Goal: Information Seeking & Learning: Learn about a topic

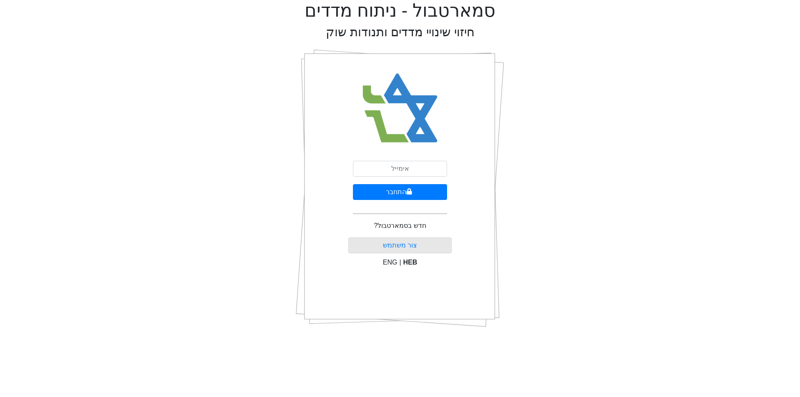
click at [405, 171] on input "email" at bounding box center [400, 169] width 94 height 16
type input "[EMAIL_ADDRESS][DOMAIN_NAME]"
click at [353, 184] on button "התחבר" at bounding box center [400, 192] width 94 height 16
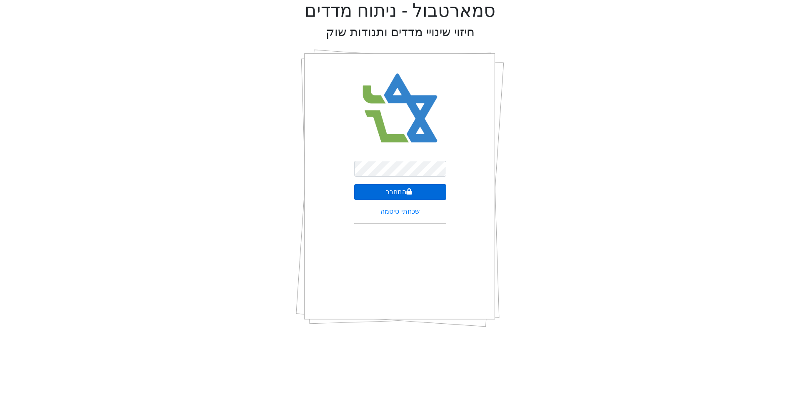
click at [406, 193] on icon "submit" at bounding box center [409, 191] width 6 height 7
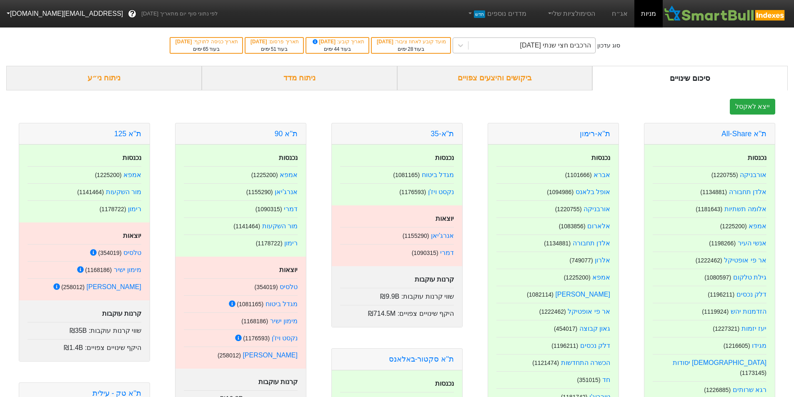
click at [496, 49] on div "הרכבים חצי שנתי [DATE]" at bounding box center [531, 45] width 127 height 15
click at [620, 19] on link "אג״ח" at bounding box center [619, 14] width 29 height 28
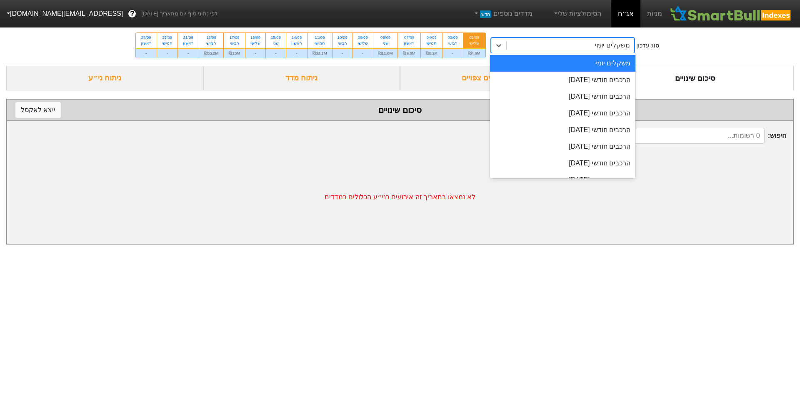
click at [519, 42] on div "משקלים יומי" at bounding box center [571, 45] width 128 height 15
click at [539, 79] on div "הרכבים חודשי [DATE]" at bounding box center [563, 80] width 146 height 17
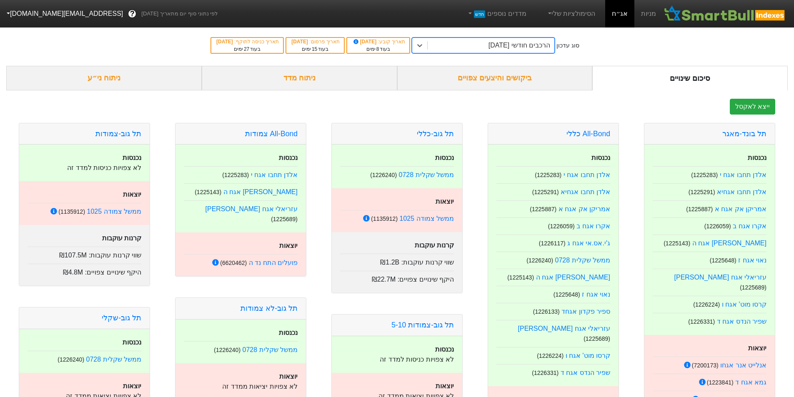
click at [508, 43] on div "הרכבים חודשי [DATE]" at bounding box center [519, 45] width 62 height 10
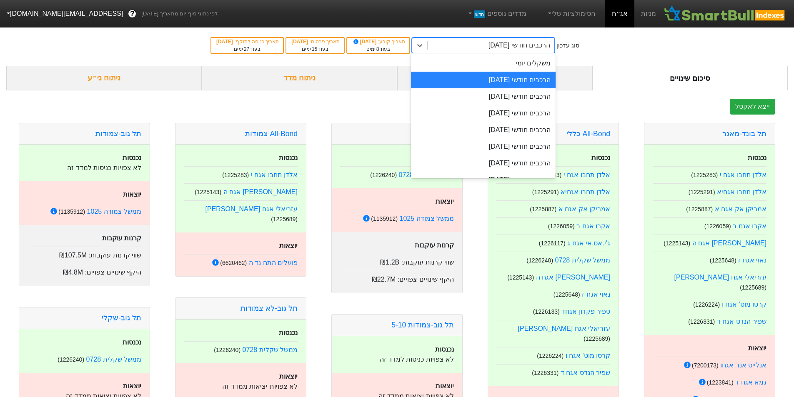
click at [508, 43] on div "הרכבים חודשי [DATE]" at bounding box center [519, 45] width 62 height 10
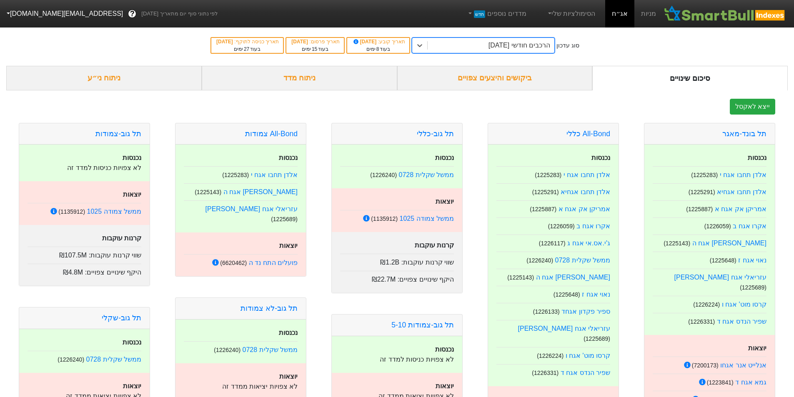
click at [305, 73] on div "ניתוח מדד" at bounding box center [299, 78] width 195 height 25
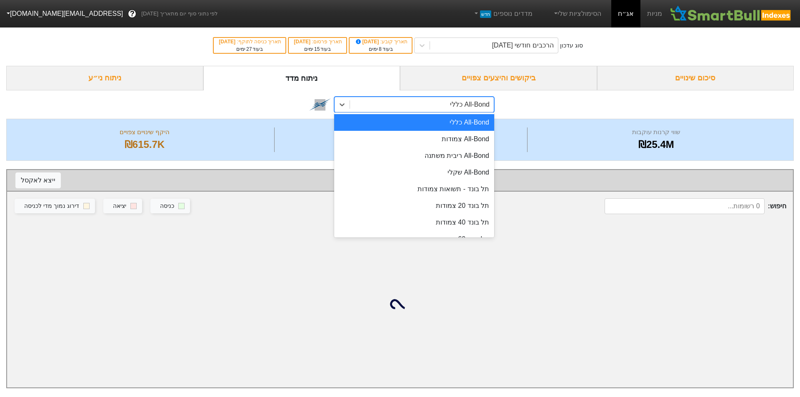
click at [359, 107] on div "All-Bond כללי" at bounding box center [422, 104] width 144 height 15
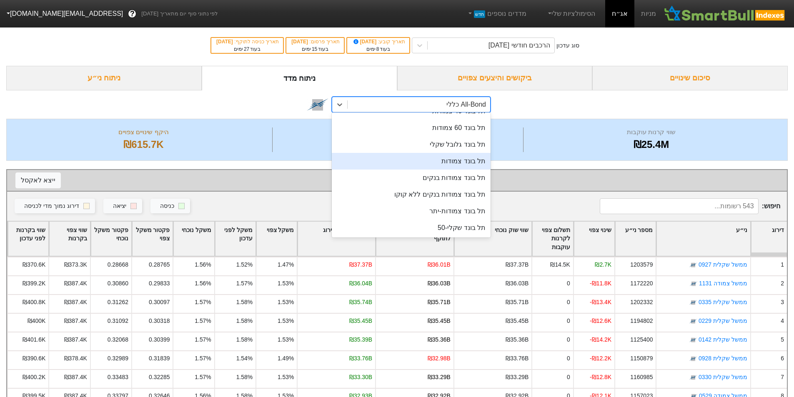
scroll to position [167, 0]
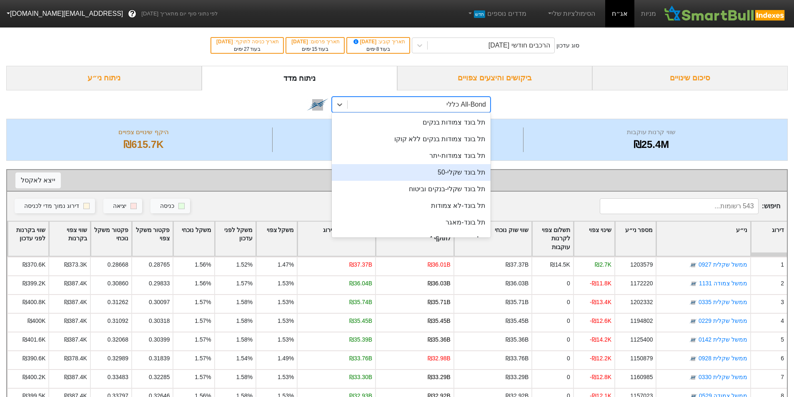
click at [458, 171] on div "תל בונד שקלי-50" at bounding box center [411, 172] width 159 height 17
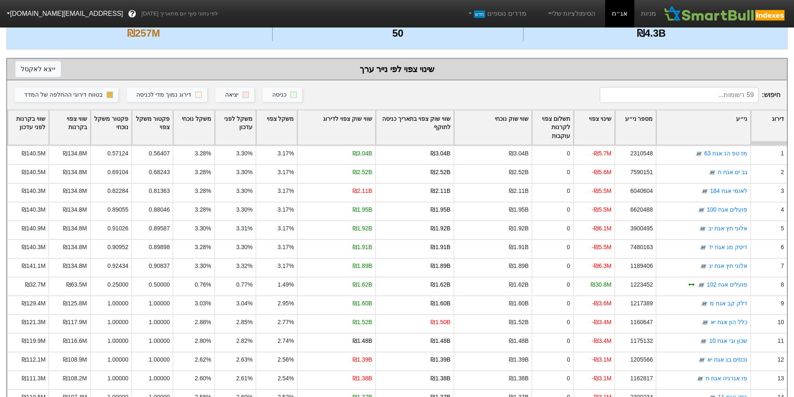
scroll to position [167, 0]
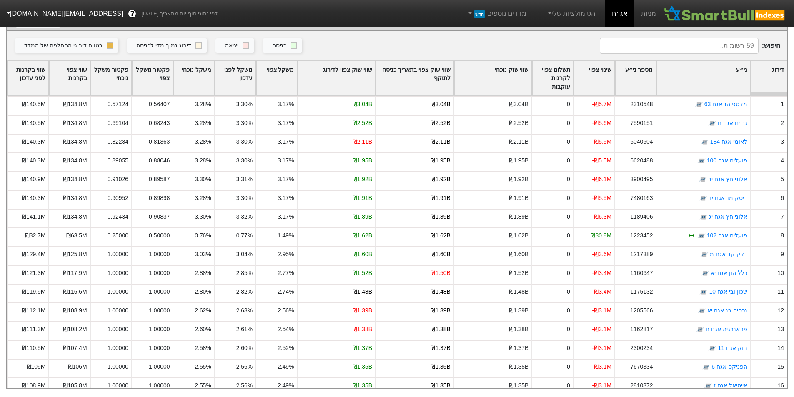
drag, startPoint x: 346, startPoint y: 66, endPoint x: 355, endPoint y: 66, distance: 8.8
click at [346, 66] on div "שווי שוק צפוי לדירוג" at bounding box center [337, 78] width 78 height 35
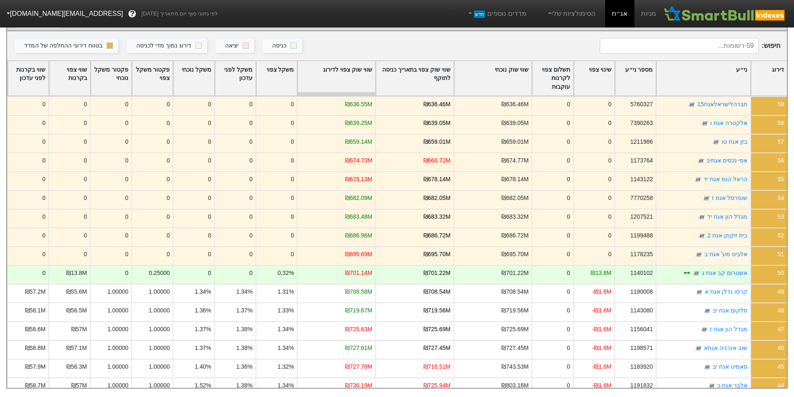
click at [332, 61] on div "שווי שוק צפוי לדירוג" at bounding box center [337, 78] width 78 height 35
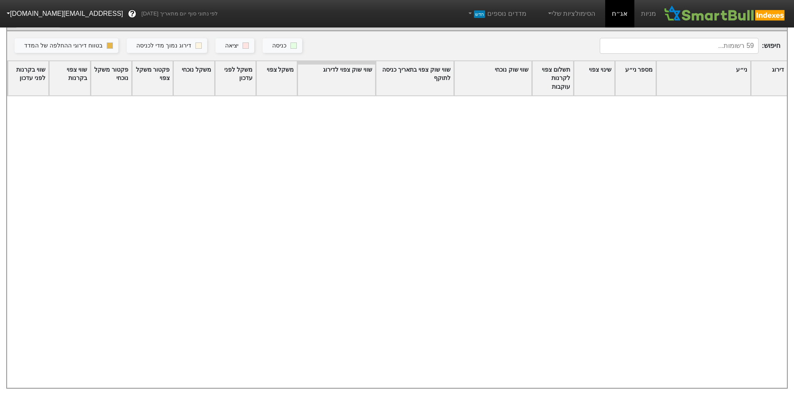
scroll to position [815, 0]
